Goal: Understand process/instructions

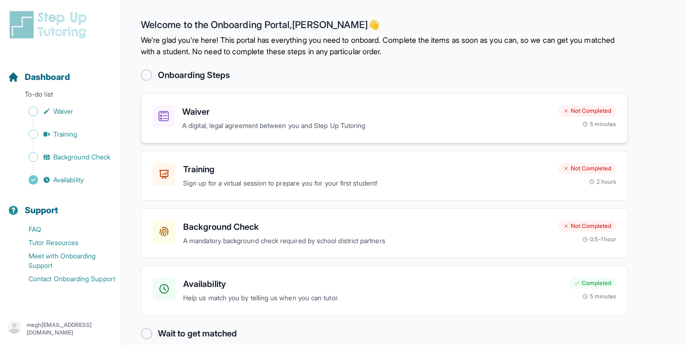
click at [205, 109] on h3 "Waiver" at bounding box center [366, 111] width 369 height 13
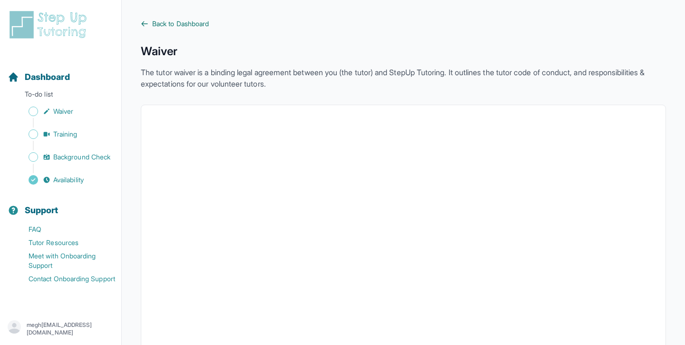
click at [181, 25] on span "Back to Dashboard" at bounding box center [180, 24] width 57 height 10
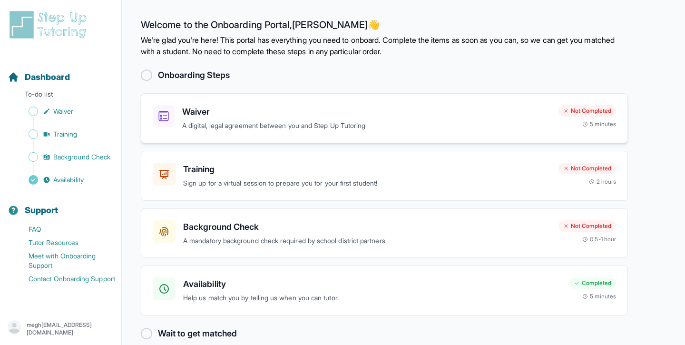
click at [312, 127] on span "a nd" at bounding box center [306, 125] width 11 height 8
